Goal: Check status: Check status

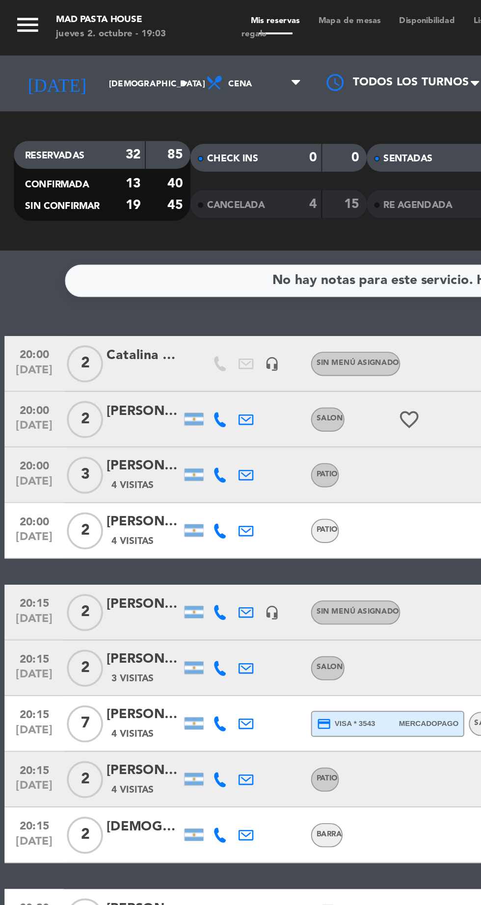
click at [128, 223] on icon at bounding box center [130, 222] width 8 height 8
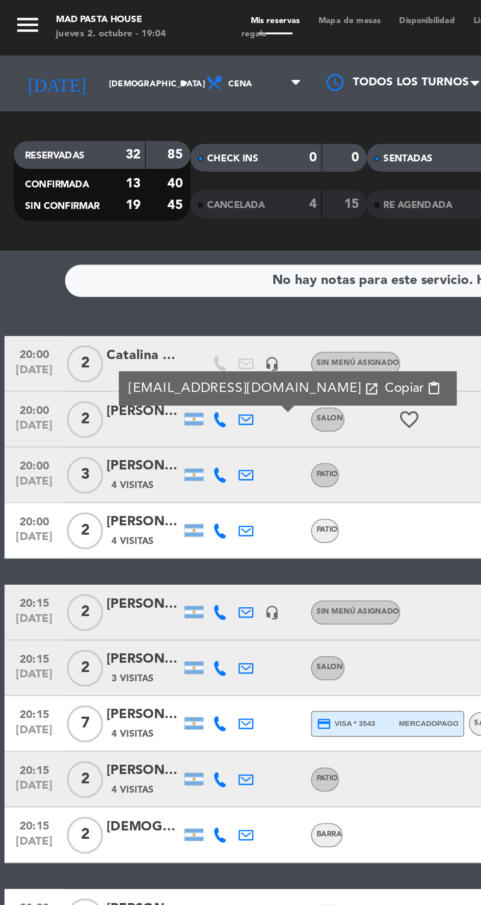
click at [51, 225] on span "2" at bounding box center [44, 222] width 19 height 20
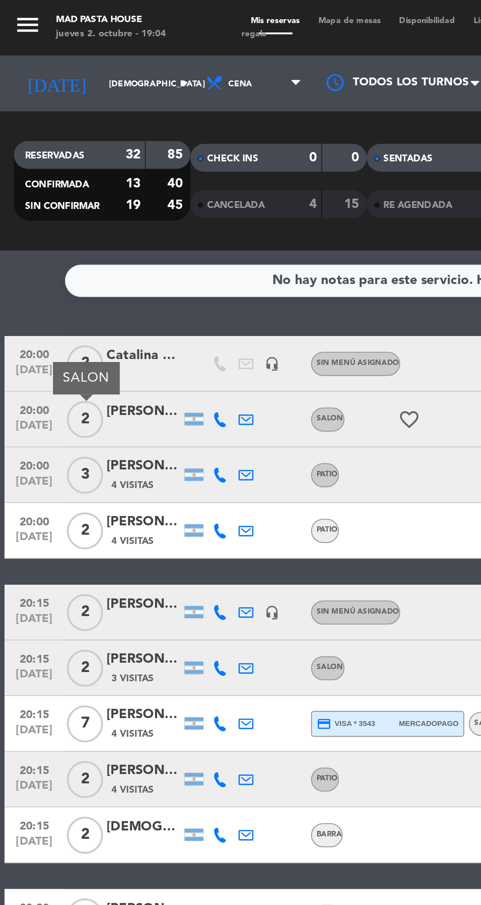
click at [78, 219] on div "[PERSON_NAME]" at bounding box center [75, 217] width 39 height 11
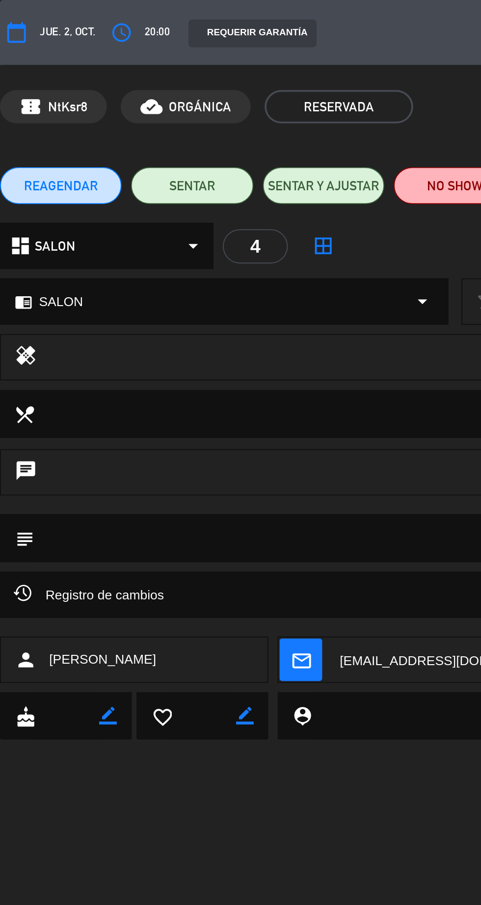
click at [201, 209] on textarea at bounding box center [179, 218] width 323 height 25
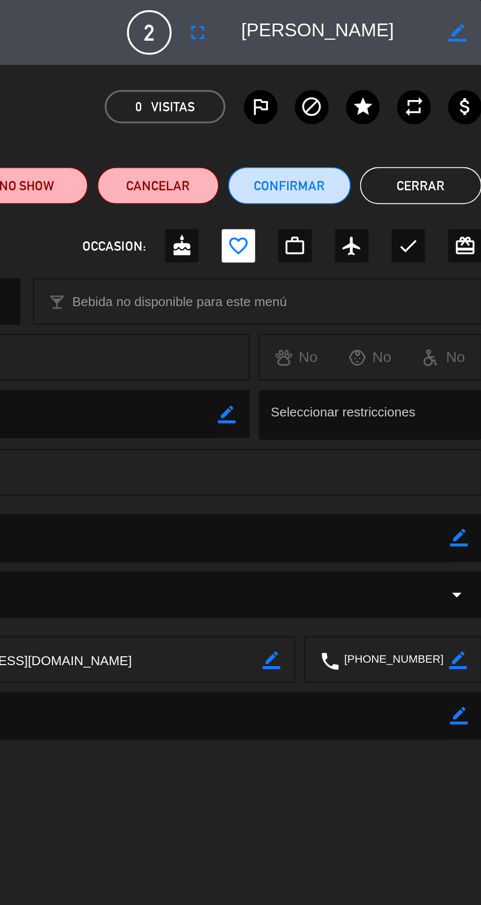
click at [457, 101] on button "Cerrar" at bounding box center [449, 98] width 64 height 20
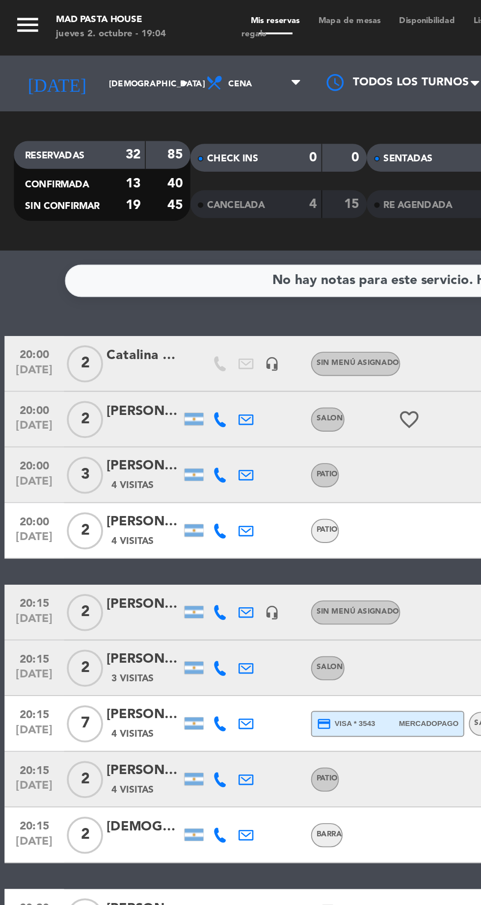
click at [130, 252] on icon at bounding box center [130, 251] width 8 height 8
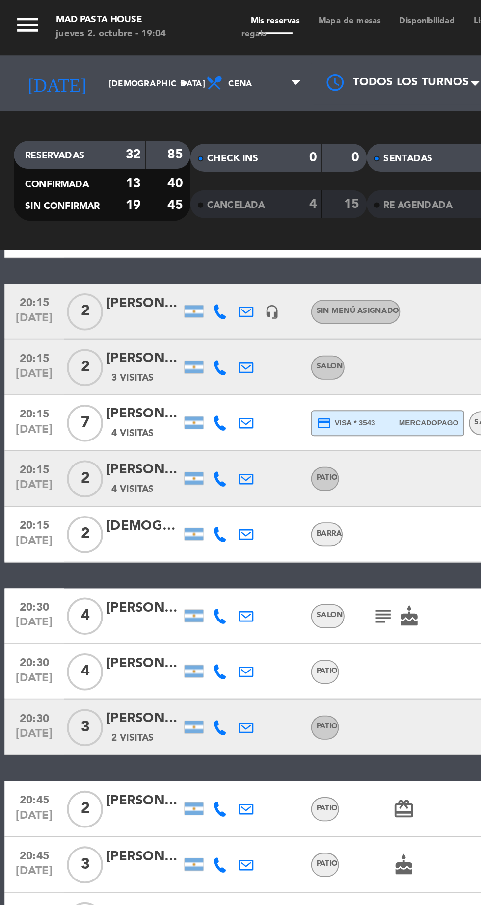
scroll to position [289, 0]
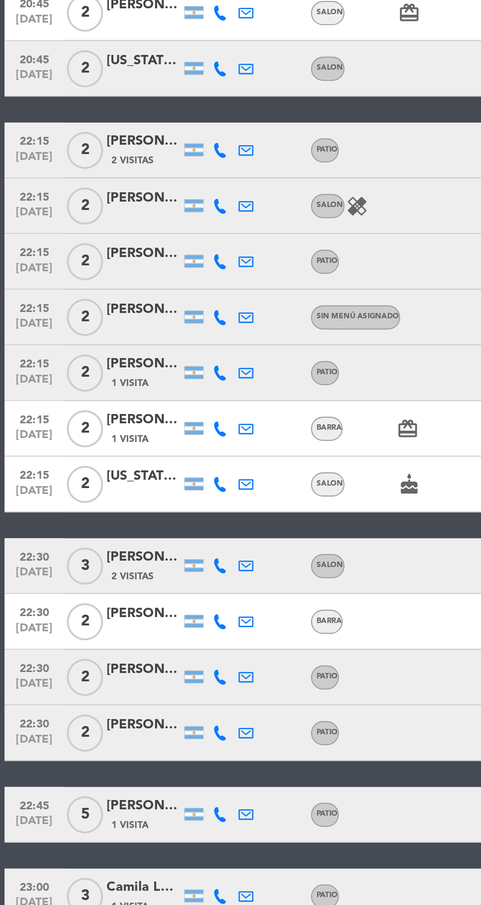
click at [130, 764] on icon at bounding box center [130, 767] width 8 height 8
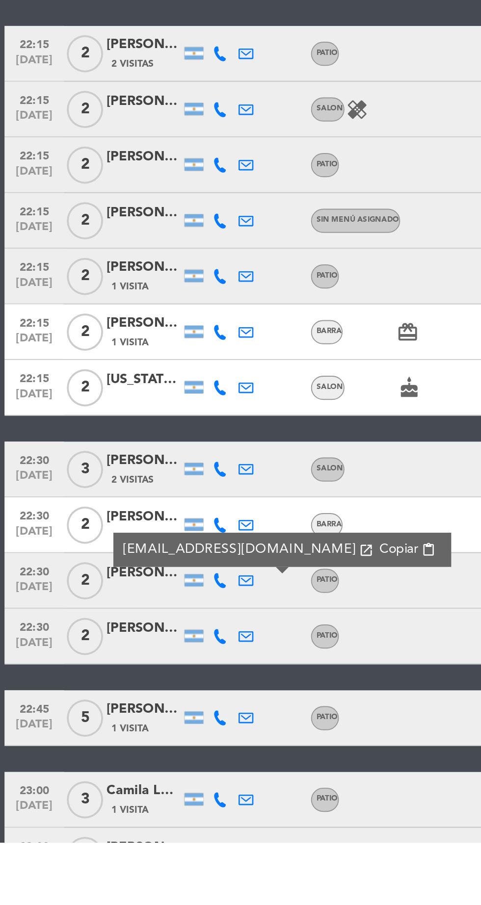
scroll to position [0, 0]
